Goal: Transaction & Acquisition: Purchase product/service

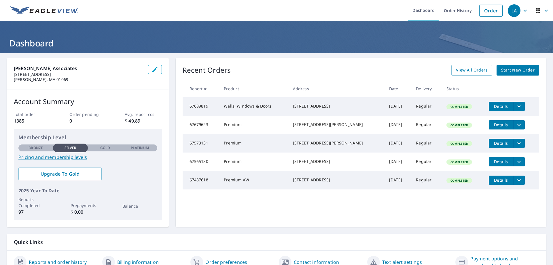
click at [520, 70] on span "Start New Order" at bounding box center [517, 70] width 33 height 7
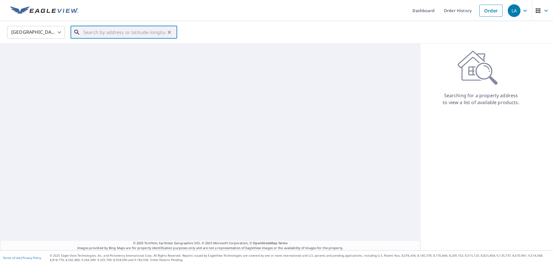
click at [123, 31] on input "text" at bounding box center [124, 32] width 82 height 16
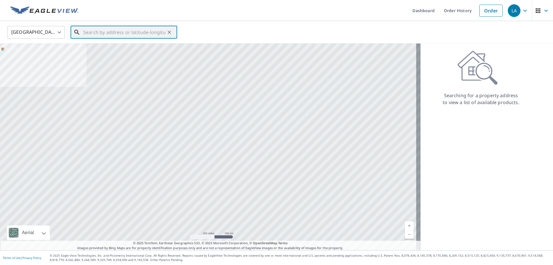
click at [126, 36] on input "text" at bounding box center [124, 32] width 82 height 16
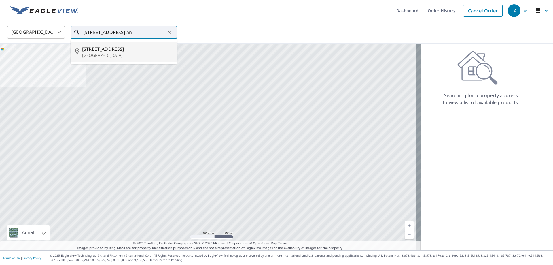
click at [105, 56] on p "Ansonia, CT 06401" at bounding box center [127, 55] width 90 height 6
type input "55 N Spring St Ansonia, CT 06401"
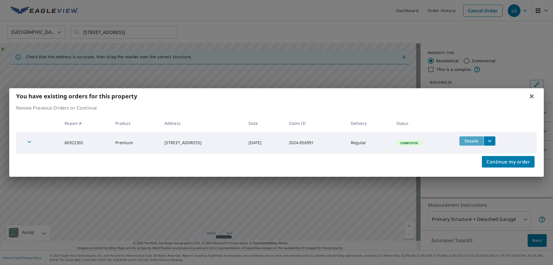
click at [472, 141] on span "Details" at bounding box center [471, 140] width 17 height 5
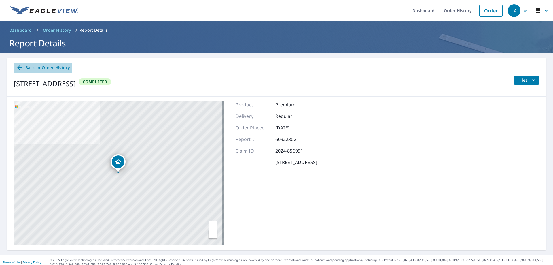
click at [18, 67] on icon at bounding box center [19, 67] width 5 height 5
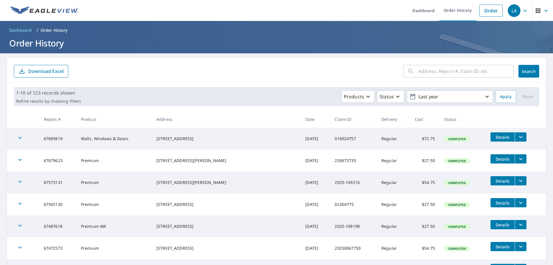
drag, startPoint x: 313, startPoint y: 76, endPoint x: 309, endPoint y: 74, distance: 4.4
click at [313, 76] on form "​ Search Download Excel" at bounding box center [276, 71] width 525 height 13
click at [524, 13] on span "LA" at bounding box center [519, 11] width 22 height 14
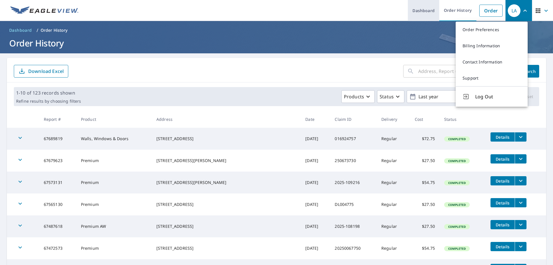
click at [426, 8] on link "Dashboard" at bounding box center [423, 10] width 31 height 21
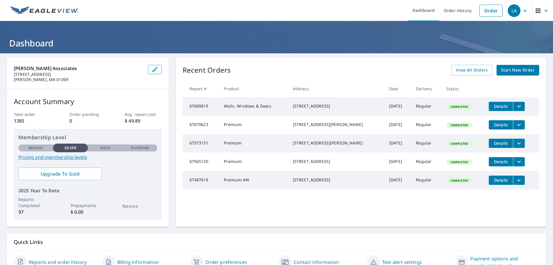
click at [501, 68] on span "Start New Order" at bounding box center [517, 70] width 33 height 7
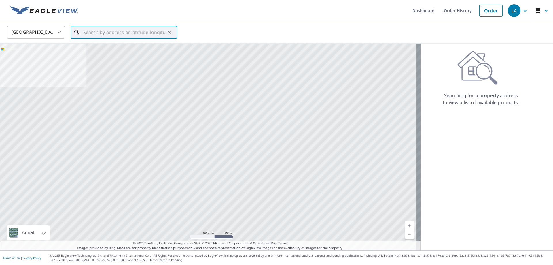
click at [152, 33] on input "text" at bounding box center [124, 32] width 82 height 16
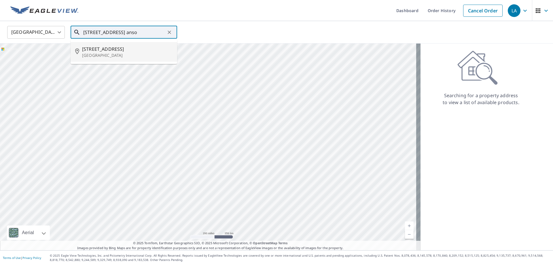
click at [142, 53] on p "Ansonia, CT 06401" at bounding box center [127, 55] width 90 height 6
type input "55 N Spring St Ansonia, CT 06401"
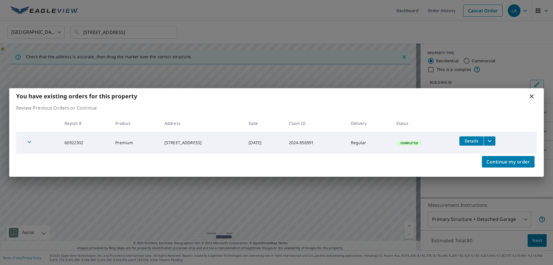
click at [27, 142] on icon "button" at bounding box center [29, 141] width 7 height 7
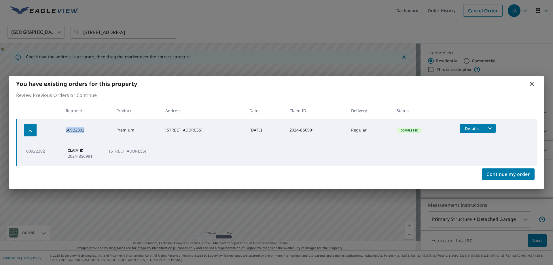
drag, startPoint x: 86, startPoint y: 130, endPoint x: 61, endPoint y: 130, distance: 25.3
click at [61, 130] on td "60922302" at bounding box center [86, 130] width 51 height 22
copy td "60922302"
click at [533, 83] on icon at bounding box center [531, 83] width 7 height 7
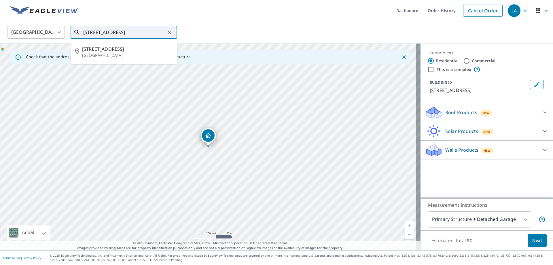
drag, startPoint x: 157, startPoint y: 31, endPoint x: 70, endPoint y: 31, distance: 86.9
click at [70, 31] on div "United States US ​ 55 N Spring St Ansonia, CT 06401 ​ 55 N Spring St Ansonia, C…" at bounding box center [274, 32] width 543 height 14
click at [292, 27] on div "United States US ​ 55 N Spring St Ansonia, CT 06401 ​ 55 N Spring St Ansonia, C…" at bounding box center [274, 32] width 543 height 14
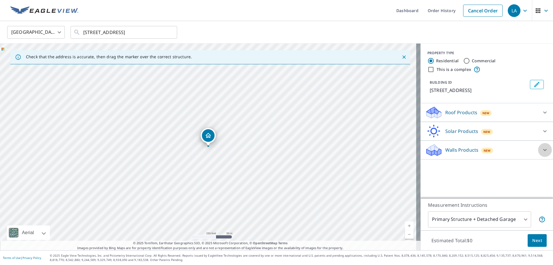
click at [541, 149] on icon at bounding box center [544, 149] width 7 height 7
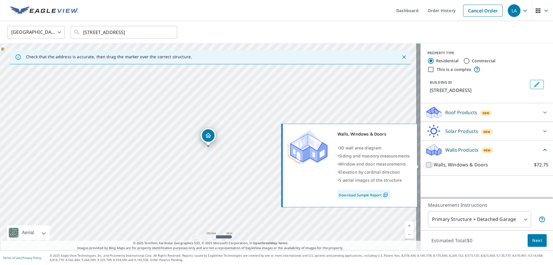
click at [426, 165] on input "Walls, Windows & Doors $72.75" at bounding box center [429, 164] width 9 height 7
checkbox input "true"
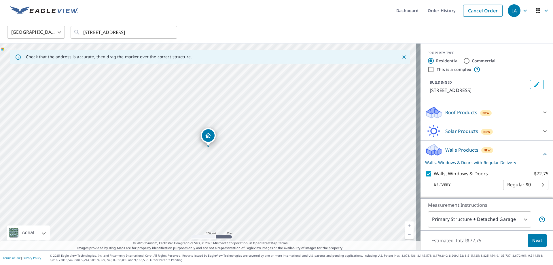
click at [405, 223] on link "Current Level 17, Zoom In" at bounding box center [409, 225] width 9 height 9
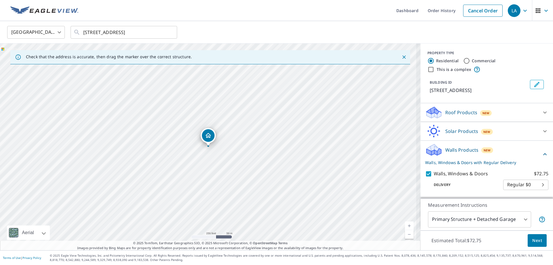
click at [405, 223] on link "Current Level 17, Zoom In" at bounding box center [409, 225] width 9 height 9
click at [405, 223] on link "Current Level 18, Zoom In" at bounding box center [409, 225] width 9 height 9
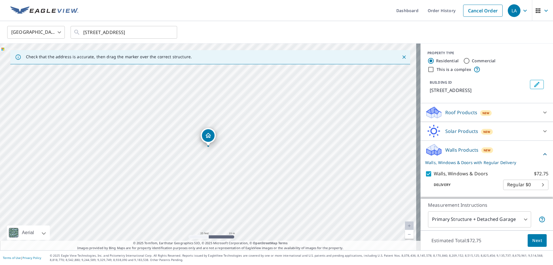
click at [405, 223] on link "Current Level 20, Zoom In Disabled" at bounding box center [409, 225] width 9 height 9
click at [533, 241] on span "Next" at bounding box center [537, 240] width 10 height 7
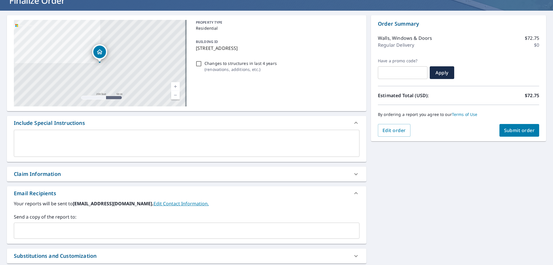
scroll to position [86, 0]
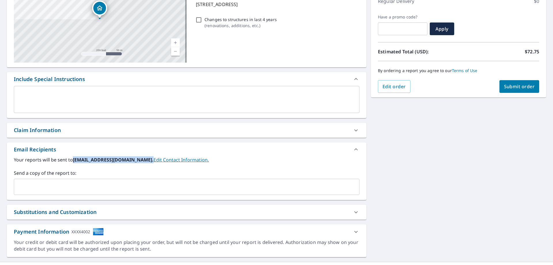
drag, startPoint x: 147, startPoint y: 160, endPoint x: 74, endPoint y: 161, distance: 73.4
click at [74, 161] on b "claims@lamarcheassociates.com." at bounding box center [113, 159] width 81 height 6
copy b "claims@lamarcheassociates.com"
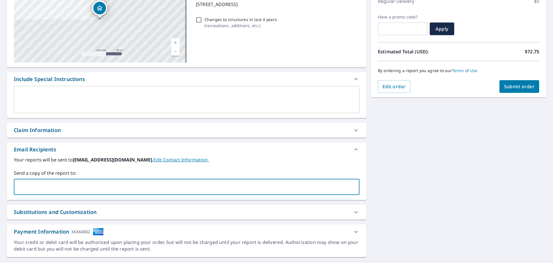
click at [67, 184] on input "text" at bounding box center [182, 186] width 332 height 11
paste input "claims@lamarcheassociates.com"
drag, startPoint x: 32, startPoint y: 187, endPoint x: 9, endPoint y: 185, distance: 22.8
click at [9, 185] on div "Your reports will be sent to claims@lamarcheassociates.com. Edit Contact Inform…" at bounding box center [186, 177] width 359 height 43
type input "rcampbell@lamarcheassociates.com"
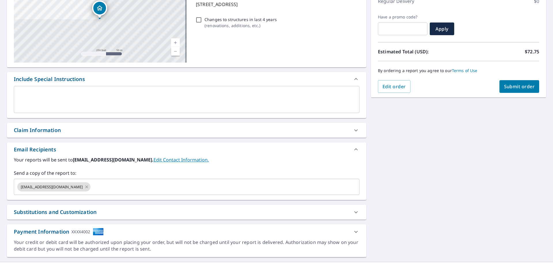
click at [215, 133] on div "Claim Information" at bounding box center [186, 130] width 359 height 15
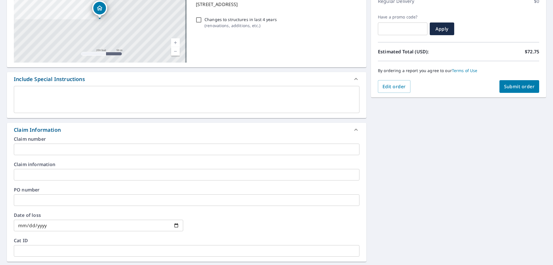
click at [39, 146] on input "text" at bounding box center [186, 149] width 345 height 12
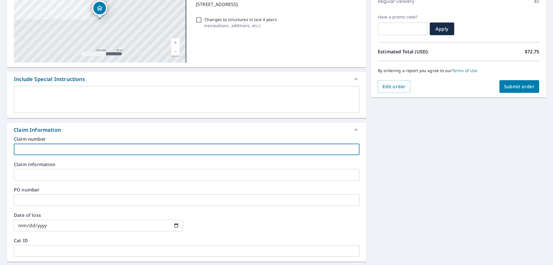
paste input "2025-109197"
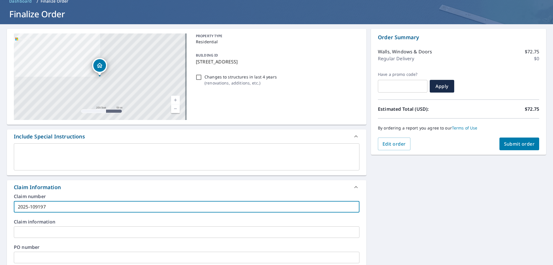
scroll to position [29, 0]
type input "2025-109197"
click at [521, 147] on span "Submit order" at bounding box center [519, 144] width 31 height 6
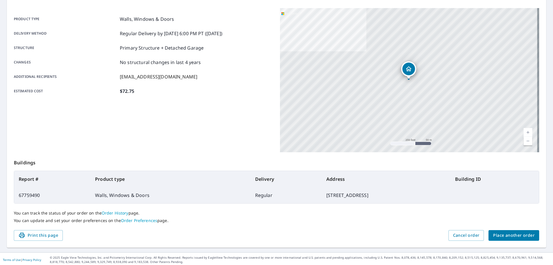
scroll to position [74, 0]
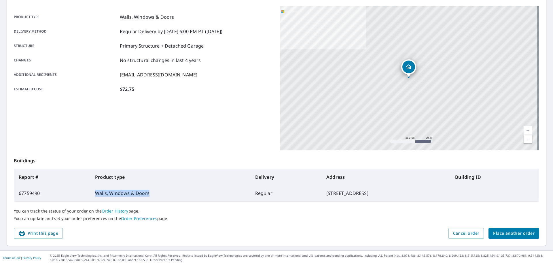
drag, startPoint x: 150, startPoint y: 193, endPoint x: 82, endPoint y: 192, distance: 67.7
click at [90, 192] on td "Walls, Windows & Doors" at bounding box center [170, 193] width 160 height 16
click at [56, 189] on td "67759490" at bounding box center [52, 193] width 76 height 16
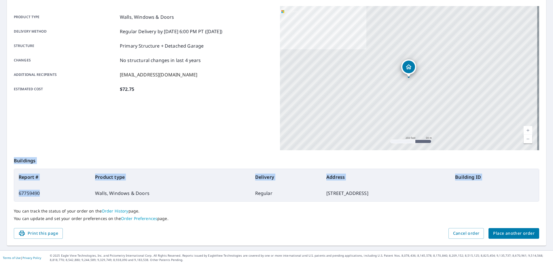
drag, startPoint x: 43, startPoint y: 194, endPoint x: 8, endPoint y: 192, distance: 34.3
click at [8, 192] on div "Order details Product type Walls, Windows & Doors Delivery method Regular Deliv…" at bounding box center [276, 115] width 539 height 262
click at [52, 189] on td "67759490" at bounding box center [52, 193] width 76 height 16
drag, startPoint x: 34, startPoint y: 193, endPoint x: 12, endPoint y: 193, distance: 21.9
click at [12, 193] on div "Order details Product type Walls, Windows & Doors Delivery method Regular Deliv…" at bounding box center [276, 115] width 539 height 262
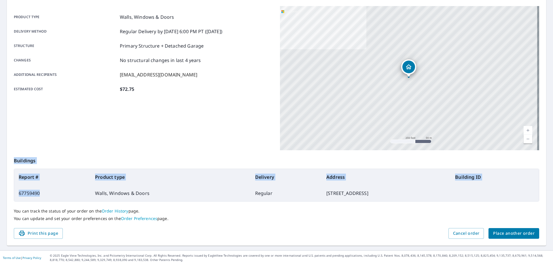
click at [47, 194] on td "67759490" at bounding box center [52, 193] width 76 height 16
click at [50, 195] on td "67759490" at bounding box center [52, 193] width 76 height 16
click at [41, 196] on td "67759490" at bounding box center [52, 193] width 76 height 16
click at [70, 193] on td "67759490" at bounding box center [52, 193] width 76 height 16
drag, startPoint x: 86, startPoint y: 191, endPoint x: 94, endPoint y: 193, distance: 7.6
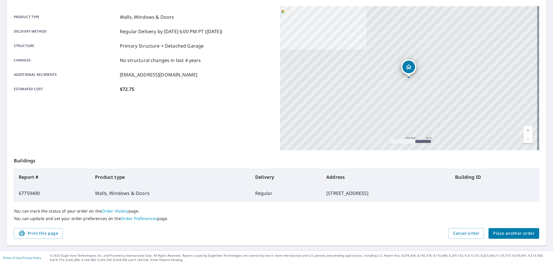
click at [90, 192] on td "Walls, Windows & Doors" at bounding box center [170, 193] width 160 height 16
drag, startPoint x: 47, startPoint y: 191, endPoint x: 21, endPoint y: 196, distance: 26.3
click at [16, 194] on td "67759490" at bounding box center [52, 193] width 76 height 16
copy td "67759490"
drag, startPoint x: 364, startPoint y: 194, endPoint x: 275, endPoint y: 194, distance: 88.7
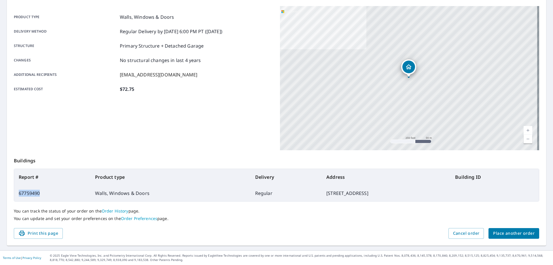
click at [275, 194] on tr "67759490 Walls, Windows & Doors Regular 55 N Spring St, Ansonia CT 06401" at bounding box center [276, 193] width 525 height 16
copy tr "55 N Spring St, Ansonia CT 06401"
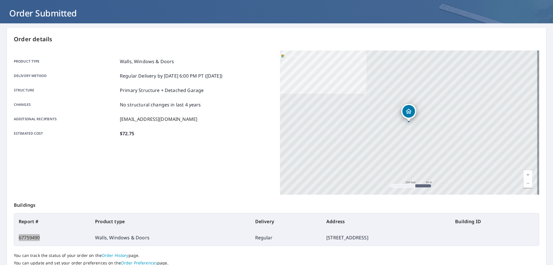
scroll to position [0, 0]
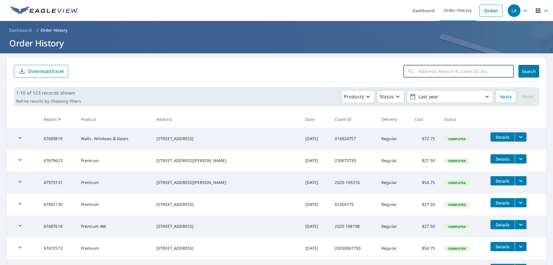
click at [421, 73] on input "text" at bounding box center [466, 71] width 96 height 16
paste input "60922302"
type input "60922302"
click button "Search" at bounding box center [528, 71] width 21 height 13
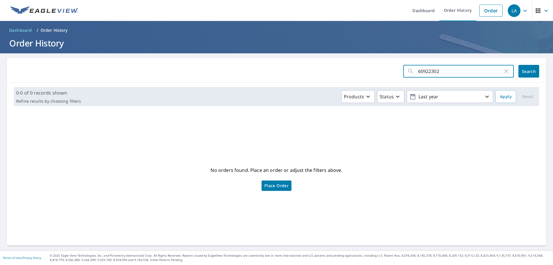
drag, startPoint x: 440, startPoint y: 72, endPoint x: 371, endPoint y: 73, distance: 68.5
click at [372, 73] on form "60922302 ​ Search" at bounding box center [276, 71] width 525 height 13
click at [438, 71] on input "60922302" at bounding box center [460, 71] width 85 height 16
drag, startPoint x: 438, startPoint y: 71, endPoint x: 387, endPoint y: 73, distance: 50.7
click at [387, 73] on form "60922302 ​ Search" at bounding box center [276, 71] width 525 height 13
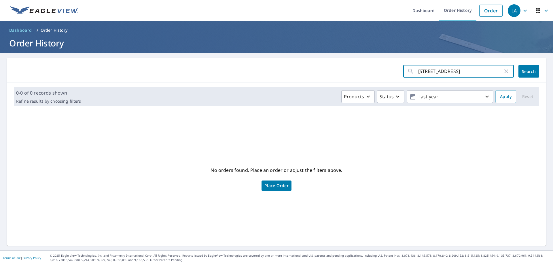
type input "[STREET_ADDRESS]"
click button "Search" at bounding box center [528, 71] width 21 height 13
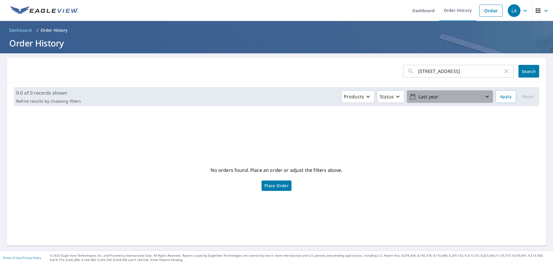
click at [485, 96] on icon "button" at bounding box center [486, 97] width 3 height 2
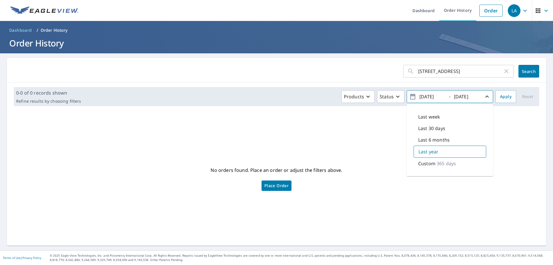
click at [465, 163] on div "Custom 365 days" at bounding box center [449, 163] width 73 height 12
click at [409, 98] on icon "button" at bounding box center [412, 96] width 7 height 7
click at [409, 97] on icon "button" at bounding box center [412, 96] width 7 height 7
click at [293, 98] on div "Products Status [DATE] - [DATE] Last week Last 30 days Last 6 months Last year …" at bounding box center [288, 96] width 410 height 13
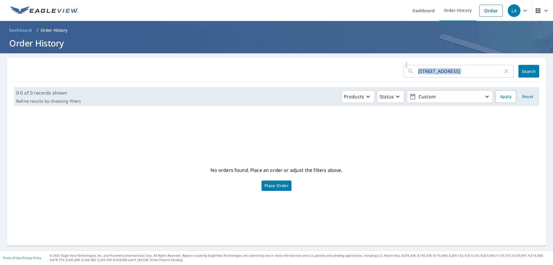
drag, startPoint x: 410, startPoint y: 71, endPoint x: 517, endPoint y: 73, distance: 107.1
click at [527, 74] on div "[STREET_ADDRESS] ansonia ct ​ Search" at bounding box center [471, 71] width 136 height 13
click at [411, 78] on div "[STREET_ADDRESS] ansonia ct ​ Search" at bounding box center [276, 70] width 539 height 24
drag, startPoint x: 417, startPoint y: 70, endPoint x: 413, endPoint y: 71, distance: 4.1
click at [418, 70] on input "[STREET_ADDRESS]" at bounding box center [460, 71] width 85 height 16
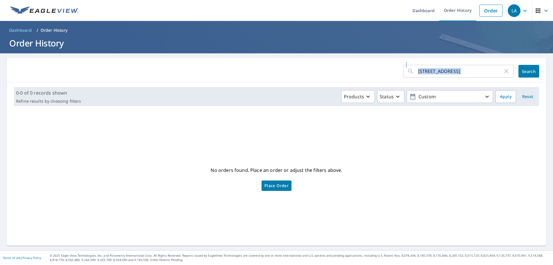
drag, startPoint x: 413, startPoint y: 71, endPoint x: 516, endPoint y: 80, distance: 103.0
click at [516, 80] on div "[STREET_ADDRESS] ansonia ct ​ Search" at bounding box center [276, 70] width 539 height 24
